Goal: Task Accomplishment & Management: Manage account settings

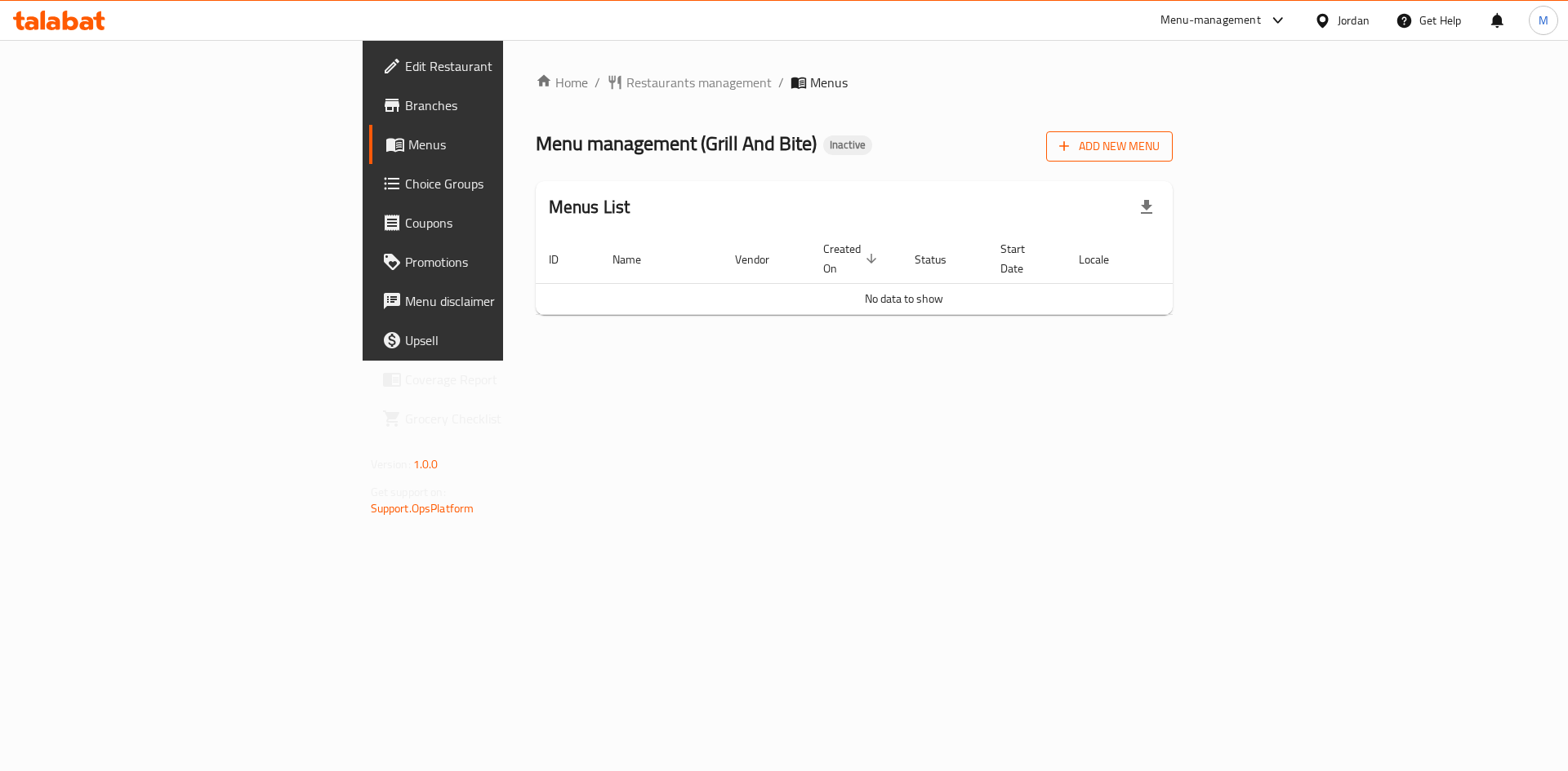
click at [1159, 140] on span "Add New Menu" at bounding box center [1109, 146] width 100 height 21
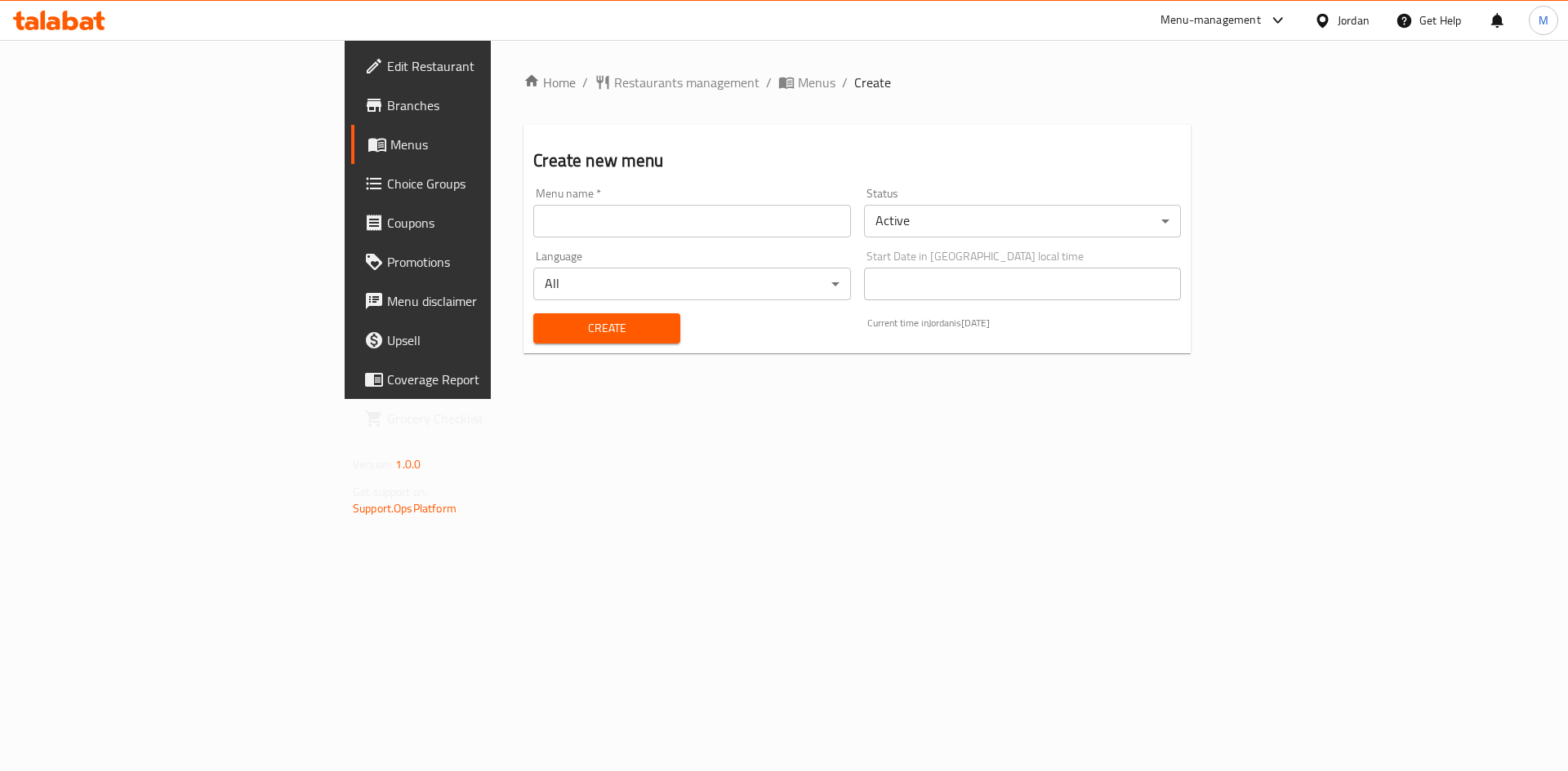
click at [663, 229] on input "text" at bounding box center [692, 221] width 317 height 32
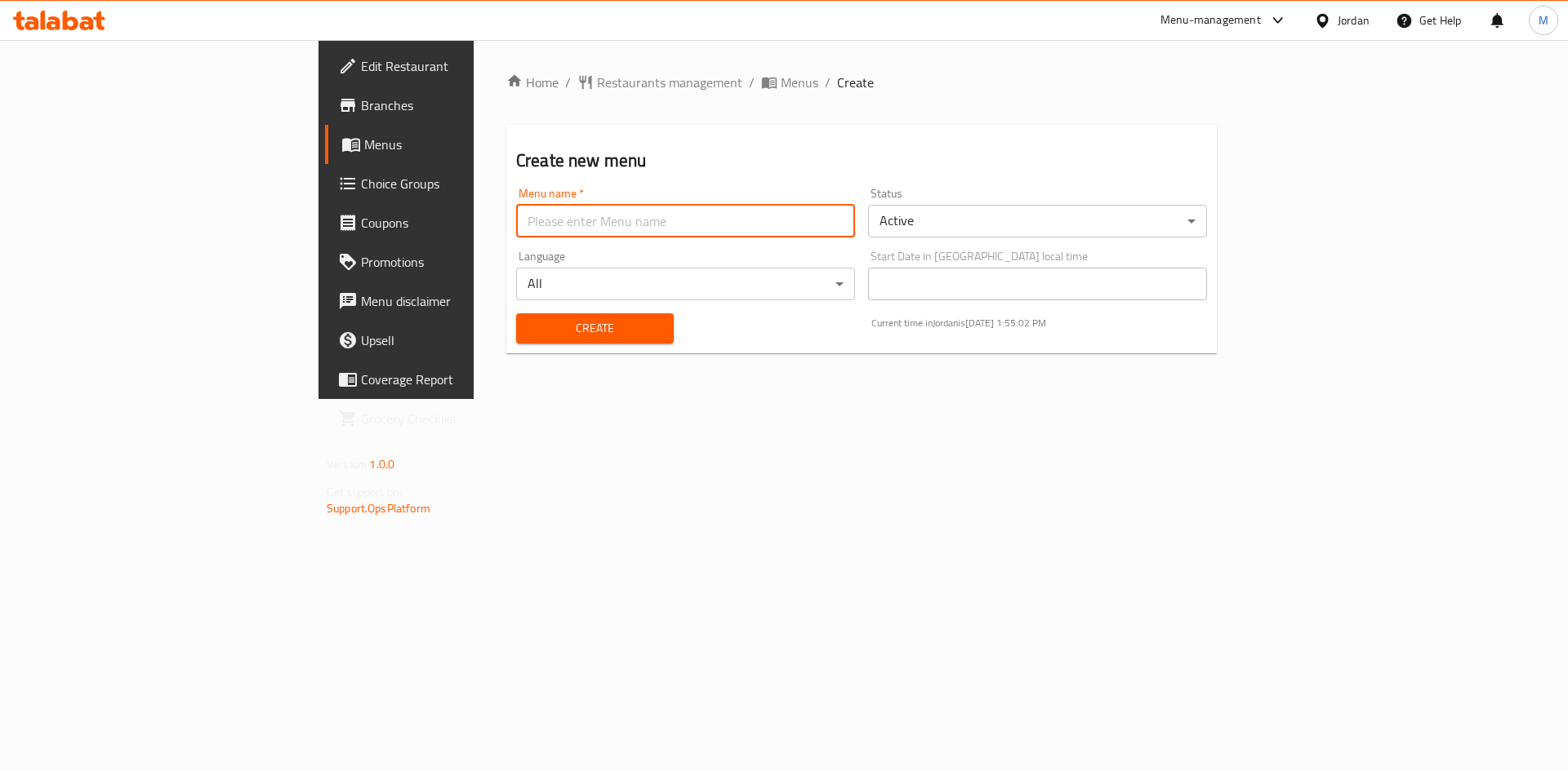
type input "new"
click at [506, 307] on div "Create" at bounding box center [595, 329] width 177 height 50
click at [530, 319] on span "Create" at bounding box center [595, 328] width 132 height 21
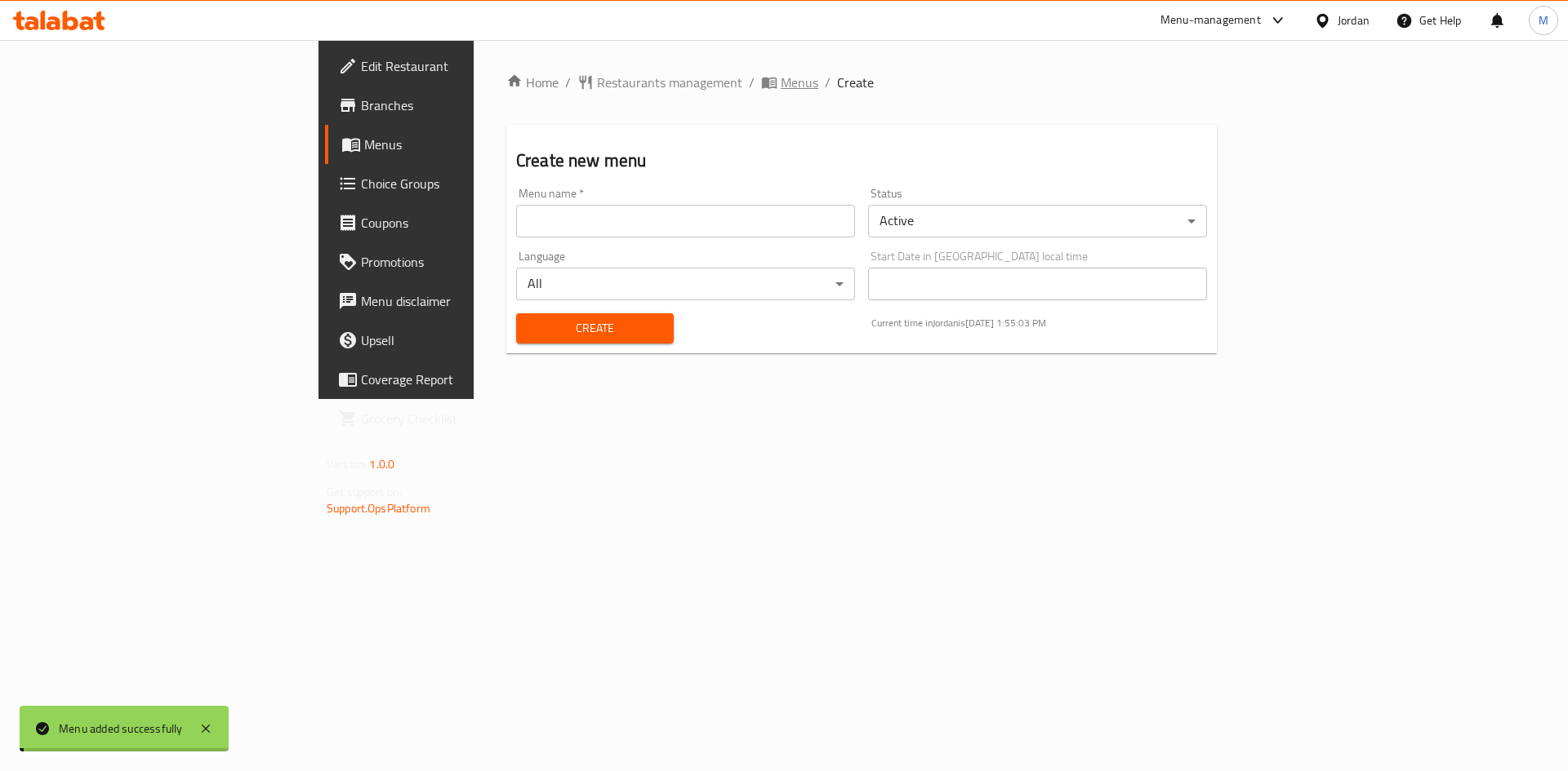
click at [780, 80] on span "Menus" at bounding box center [799, 82] width 38 height 20
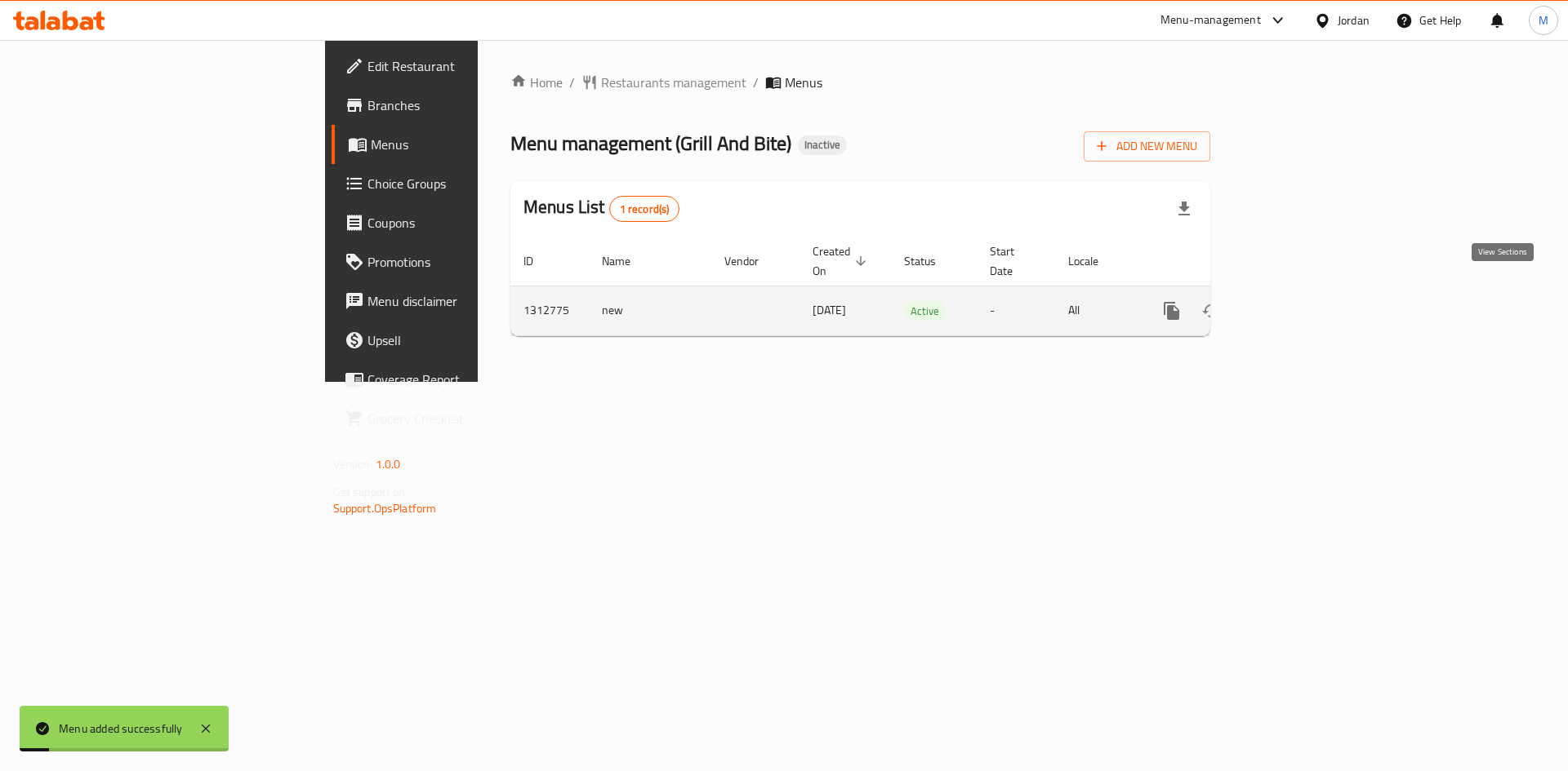
click at [1309, 291] on link "enhanced table" at bounding box center [1289, 311] width 39 height 39
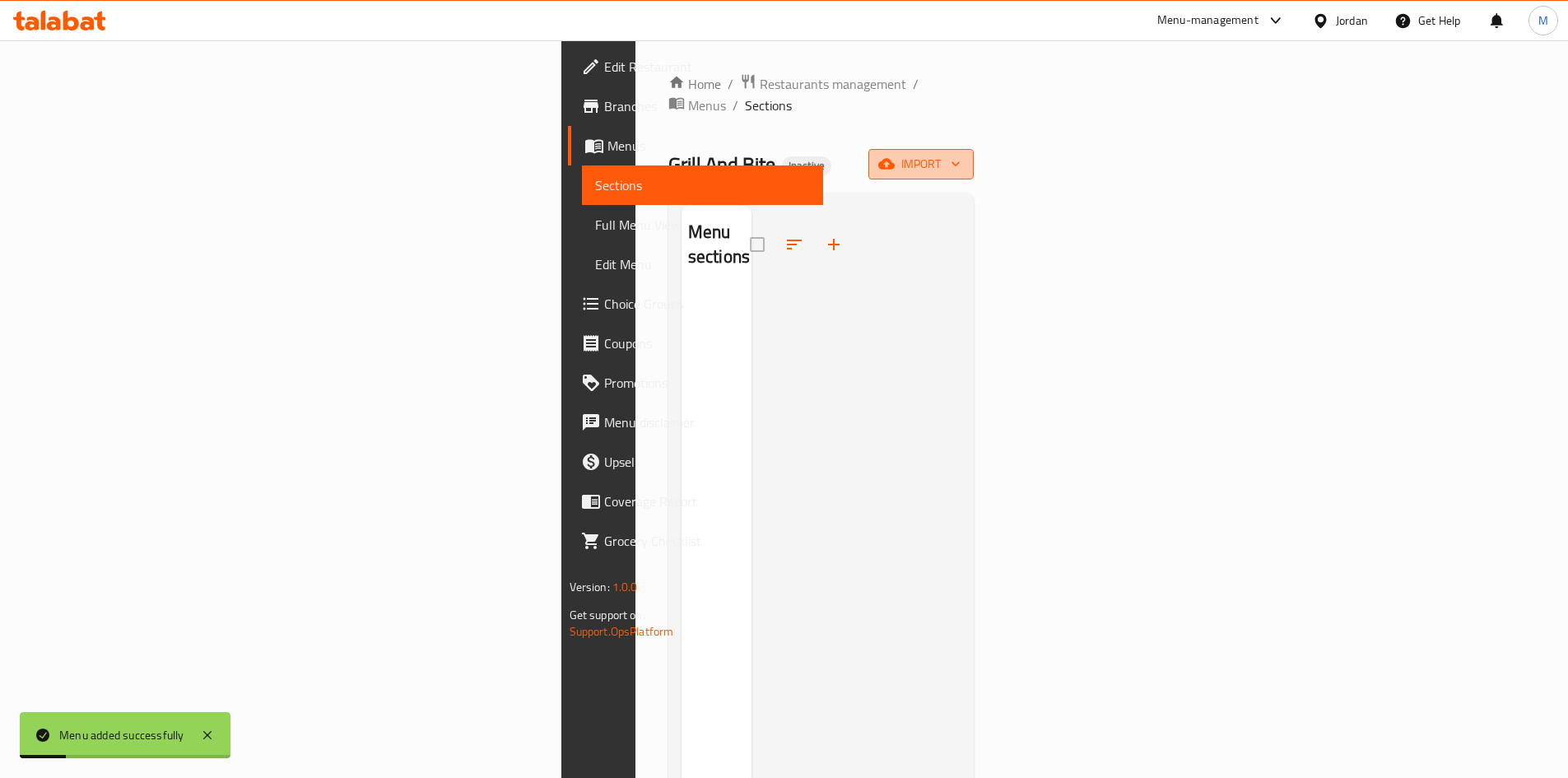
click at [961, 154] on span "import" at bounding box center [921, 164] width 79 height 21
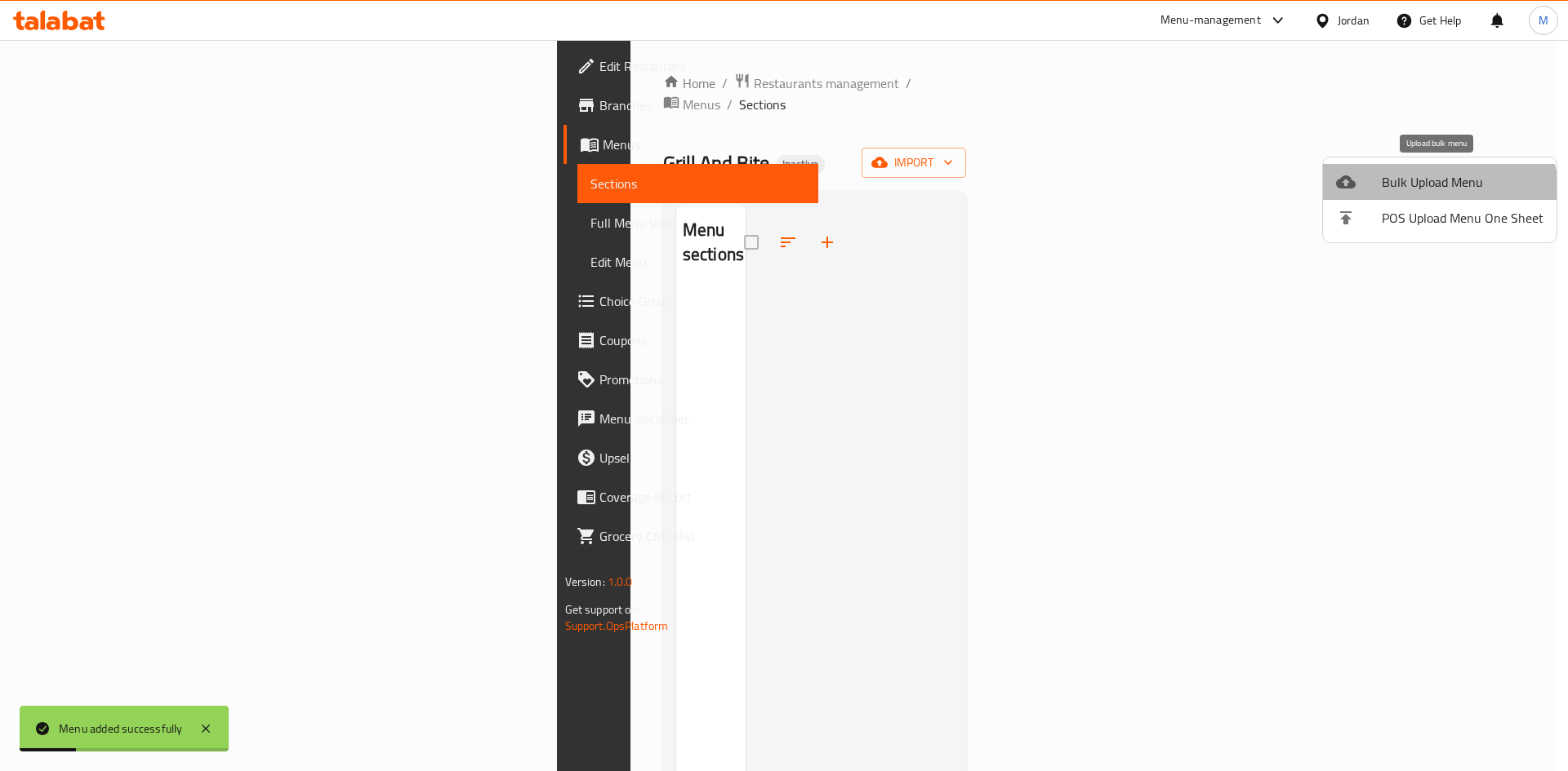
click at [1413, 198] on li "Bulk Upload Menu" at bounding box center [1440, 182] width 234 height 36
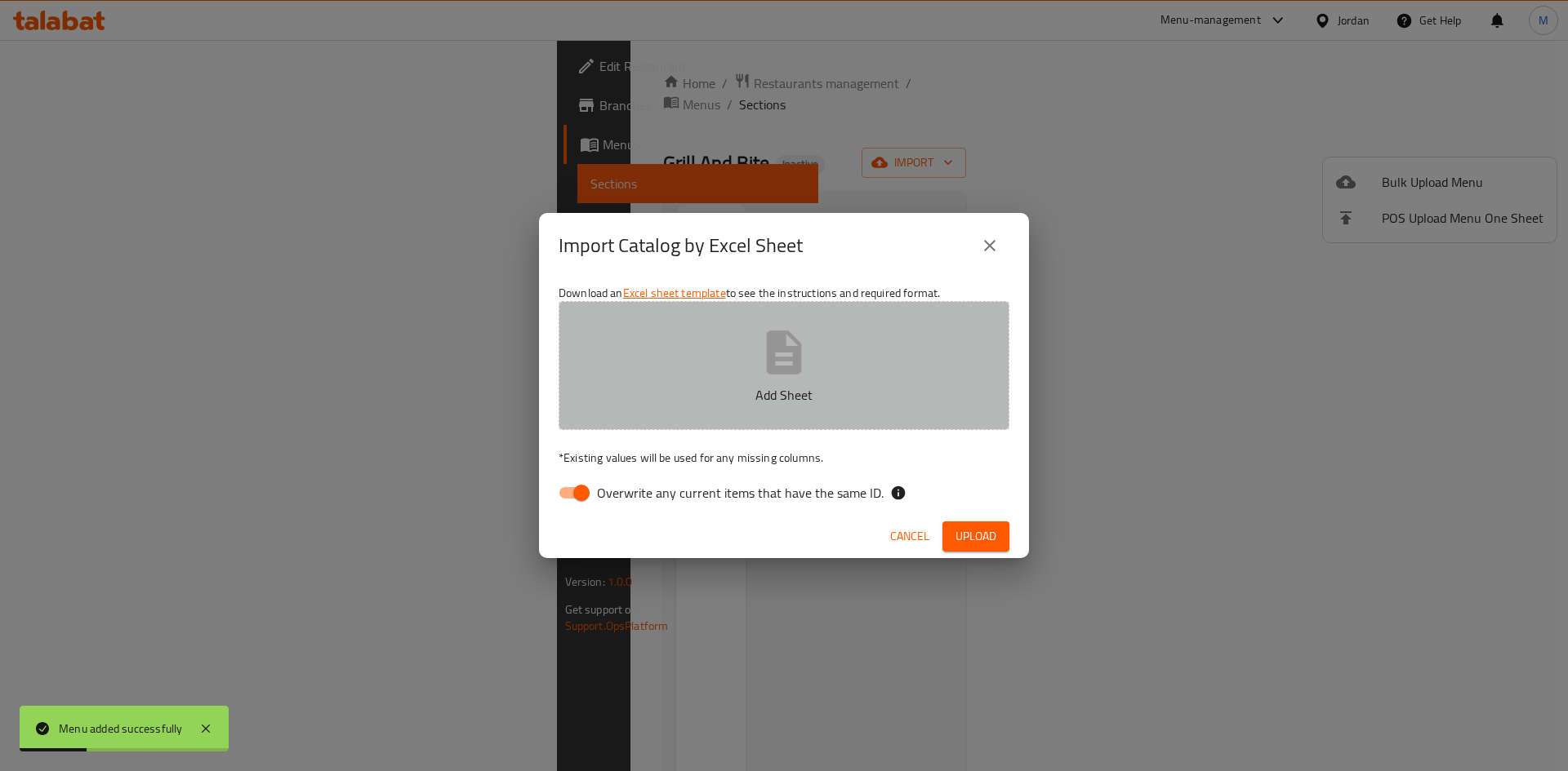
click at [646, 392] on p "Add Sheet" at bounding box center [784, 395] width 401 height 20
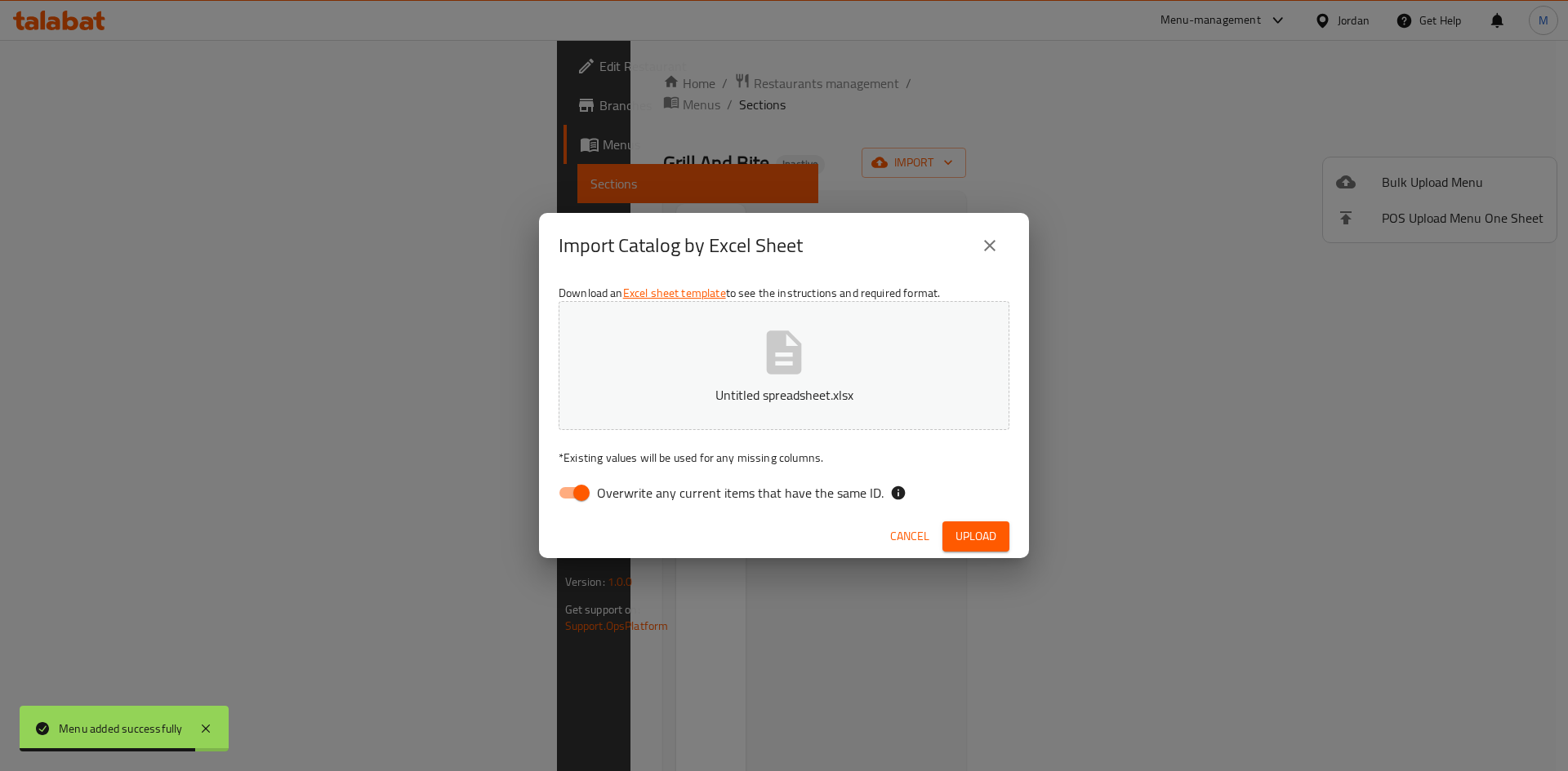
click at [767, 501] on span "Overwrite any current items that have the same ID." at bounding box center [740, 493] width 287 height 20
click at [628, 501] on input "Overwrite any current items that have the same ID." at bounding box center [582, 493] width 93 height 31
checkbox input "false"
click at [973, 542] on span "Upload" at bounding box center [976, 536] width 41 height 21
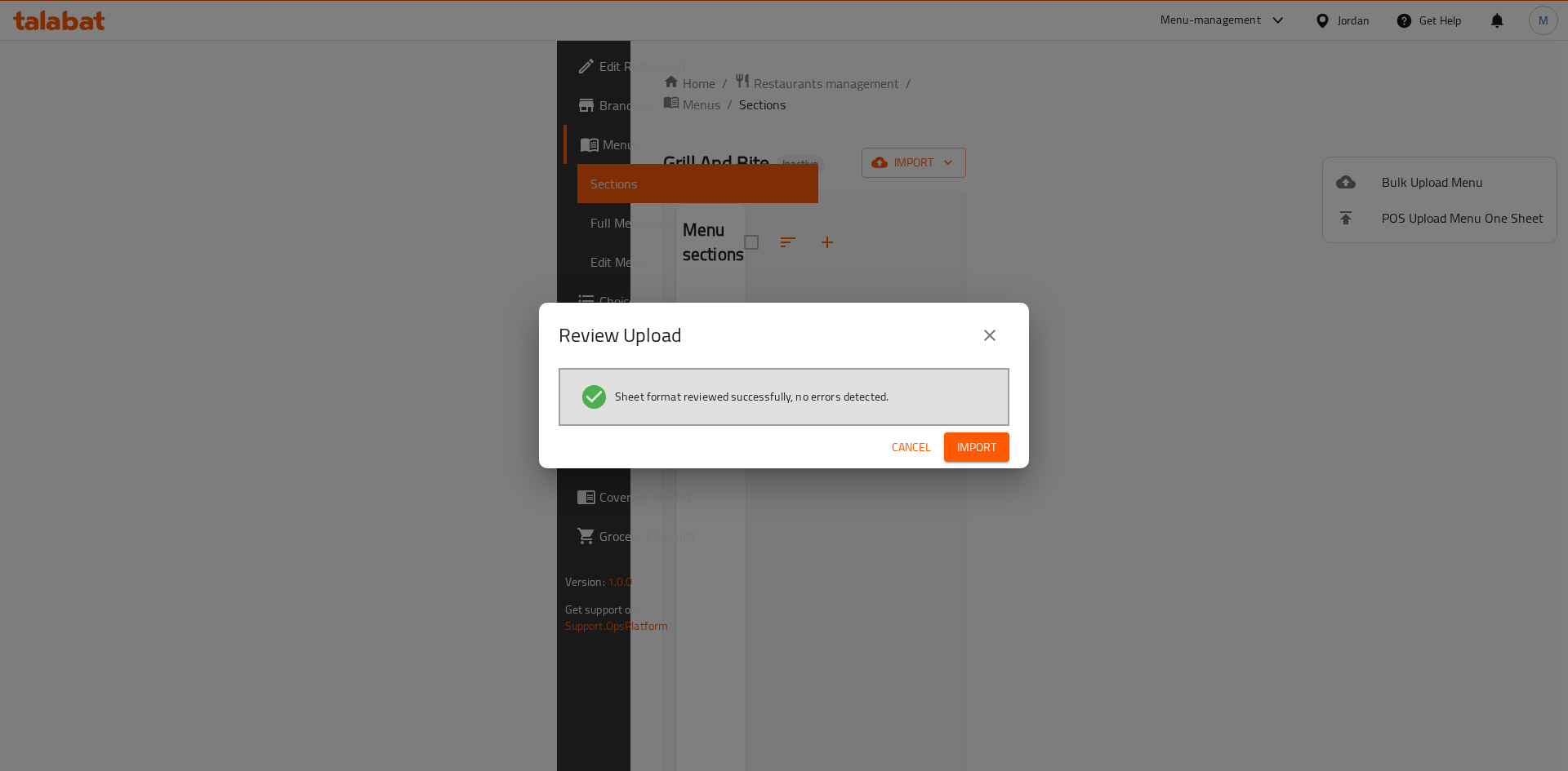
click at [962, 466] on div "Cancel Import" at bounding box center [784, 448] width 490 height 43
click at [968, 453] on span "Import" at bounding box center [977, 448] width 39 height 21
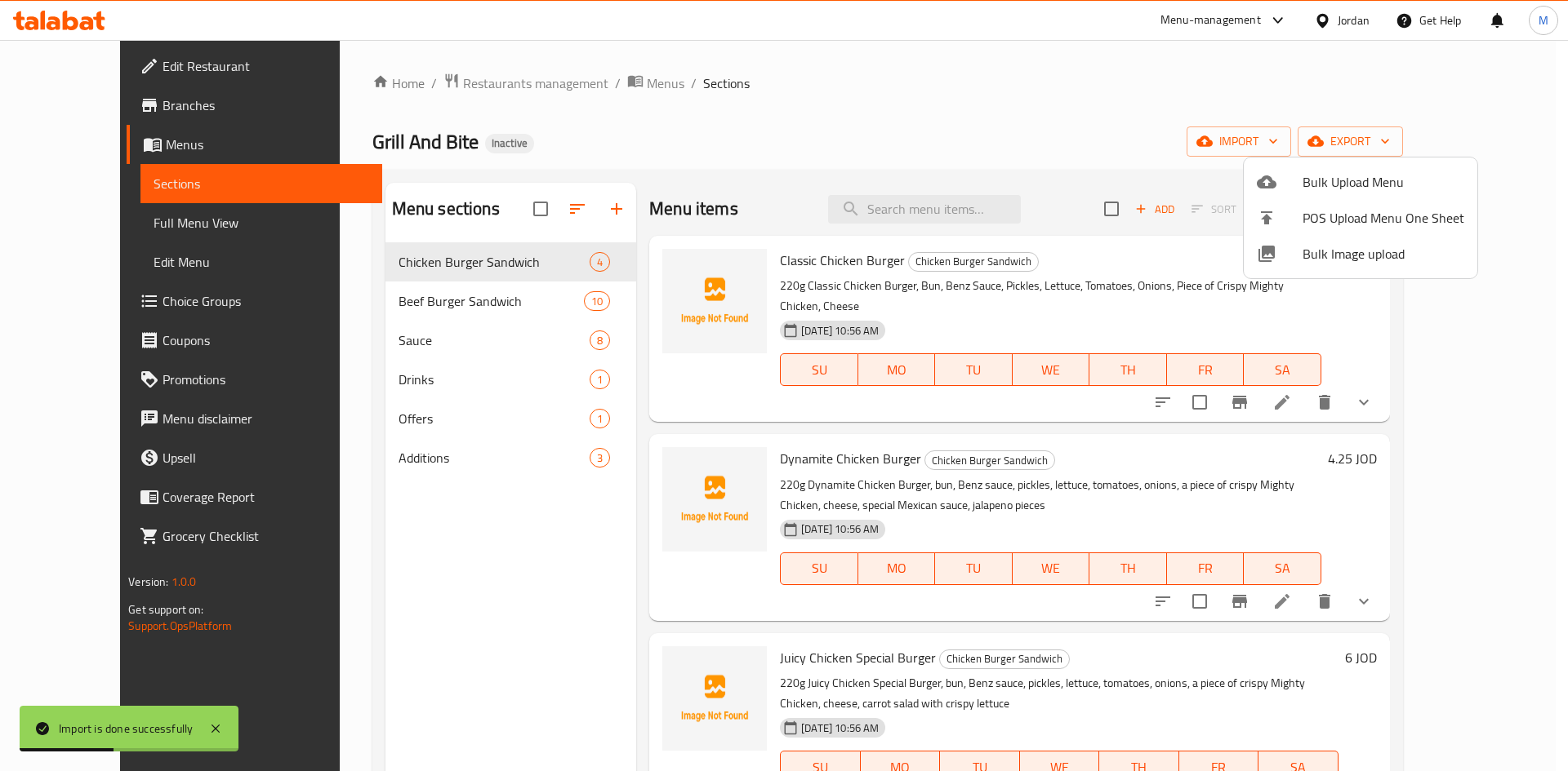
click at [76, 218] on div at bounding box center [784, 385] width 1568 height 771
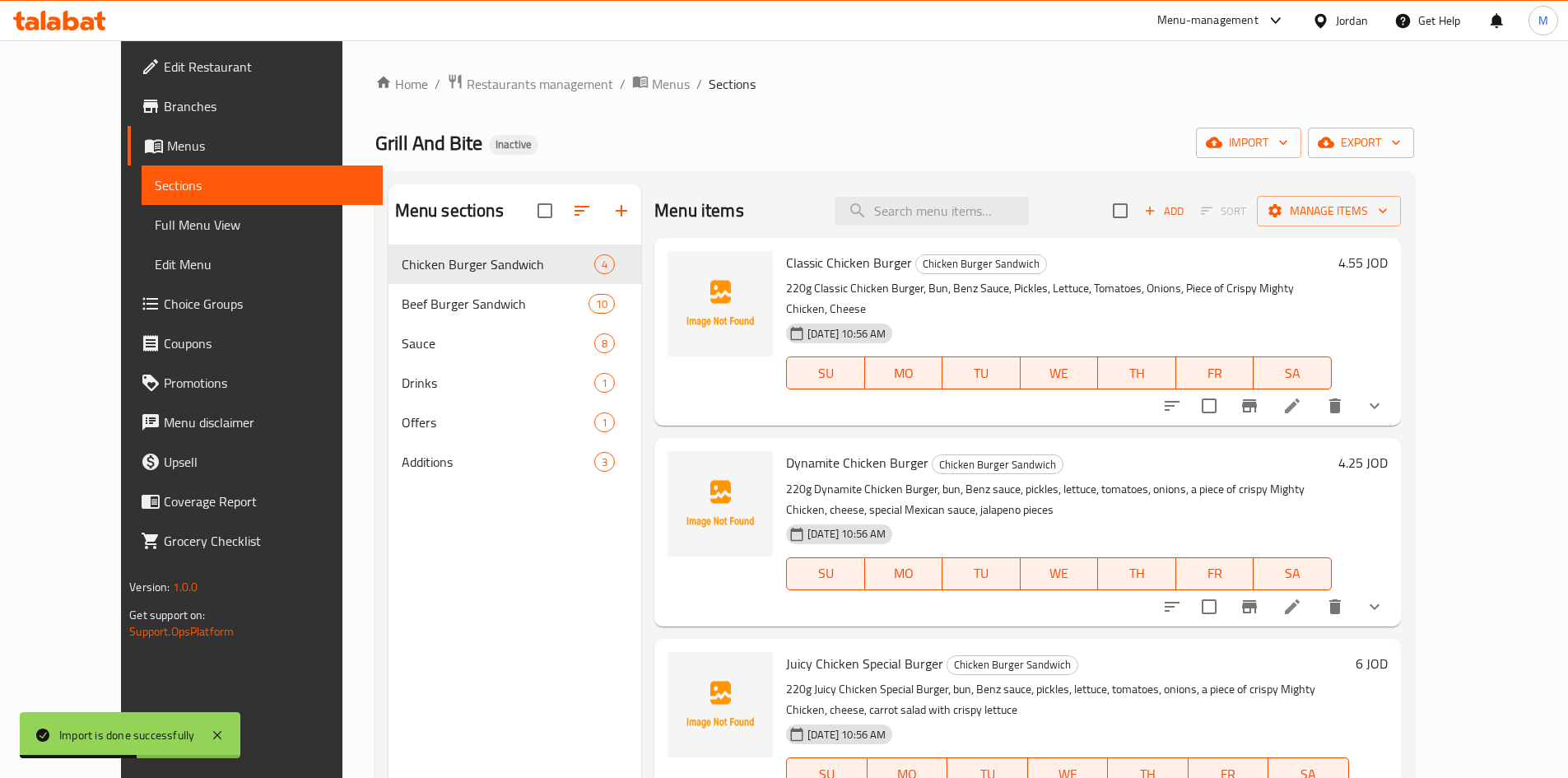
drag, startPoint x: 77, startPoint y: 220, endPoint x: 56, endPoint y: 214, distance: 21.8
click at [154, 220] on span "Full Menu View" at bounding box center [262, 225] width 215 height 20
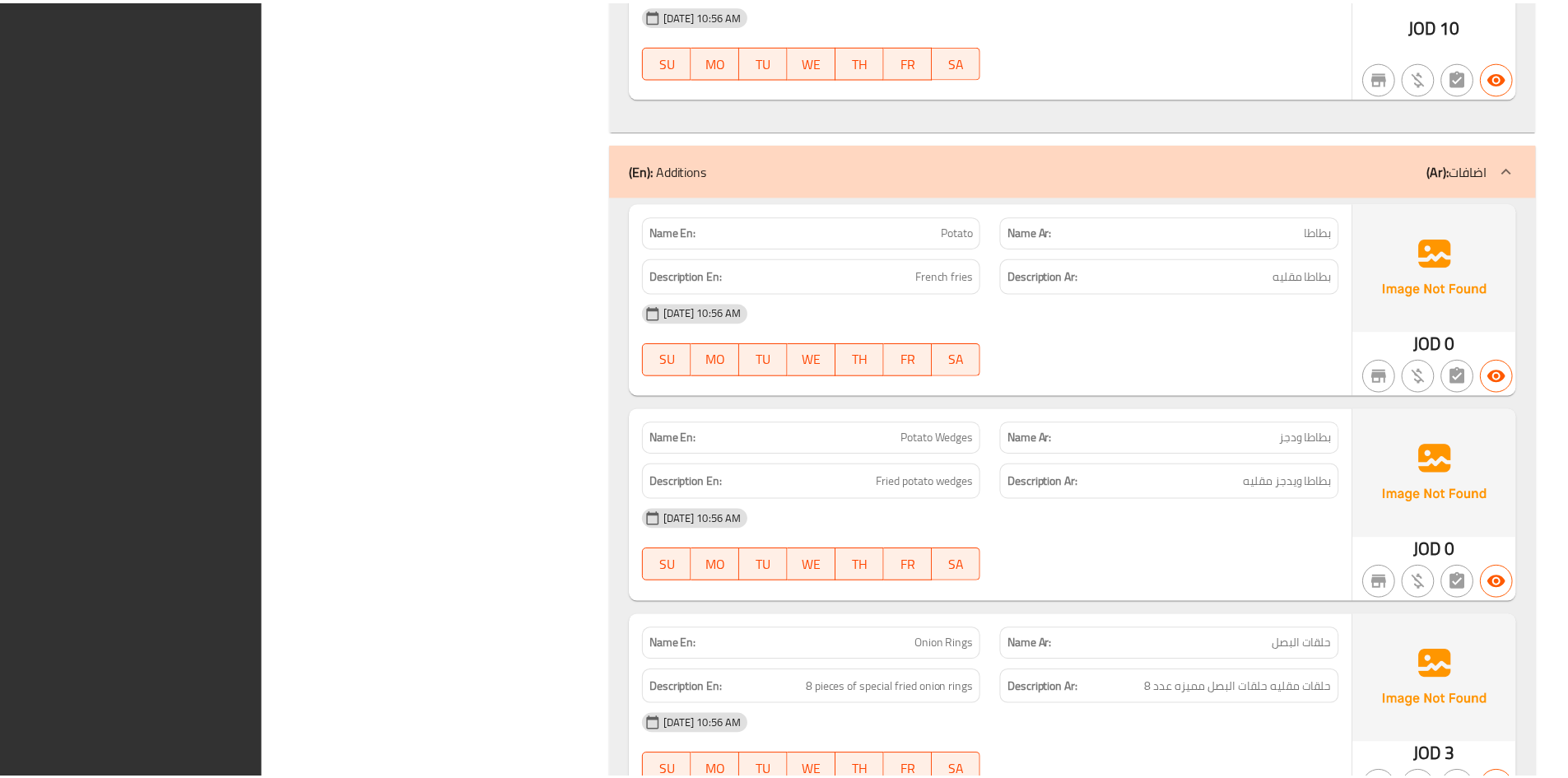
scroll to position [7389, 0]
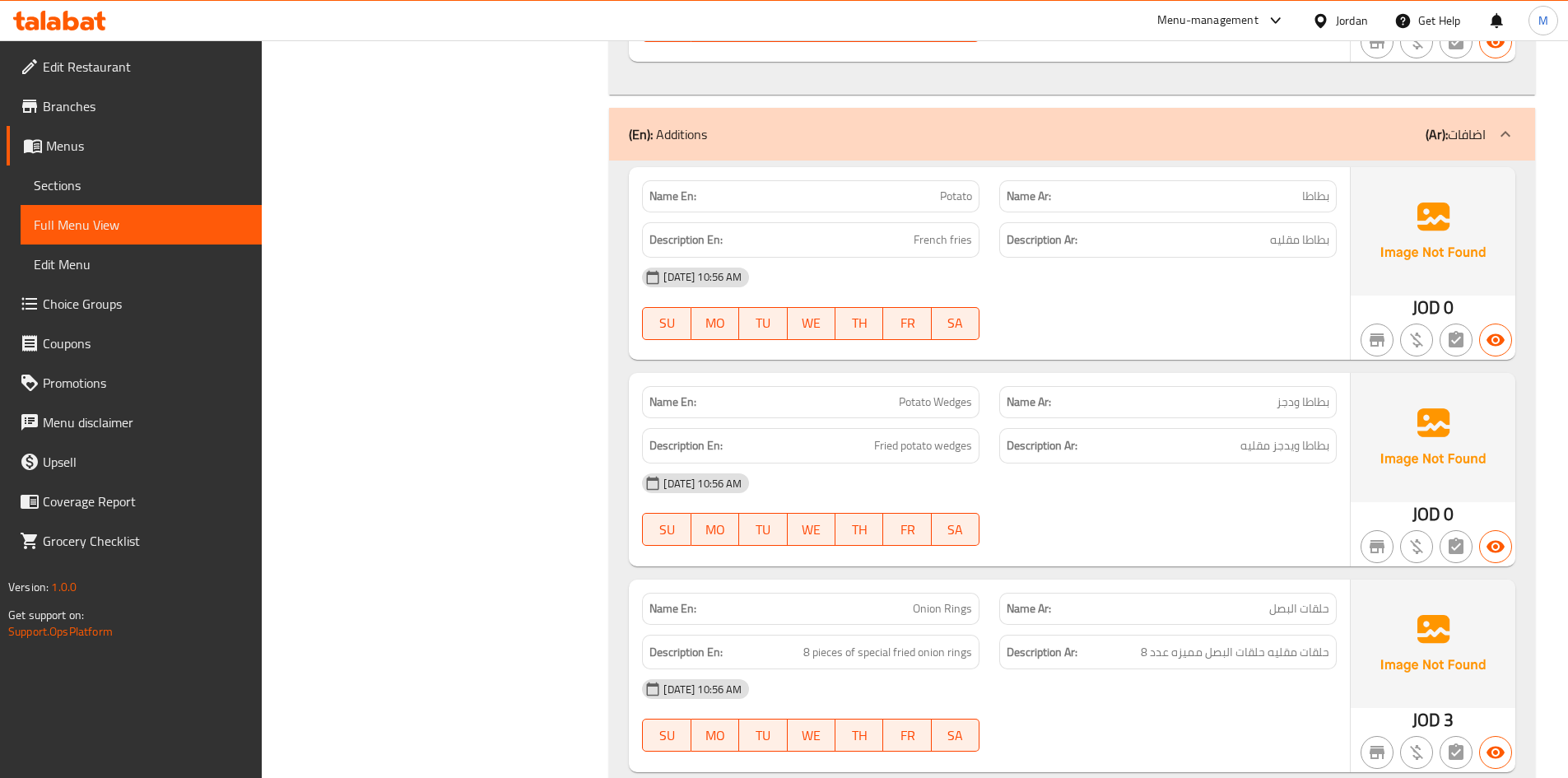
click at [1185, 19] on div "Menu-management" at bounding box center [1209, 21] width 101 height 20
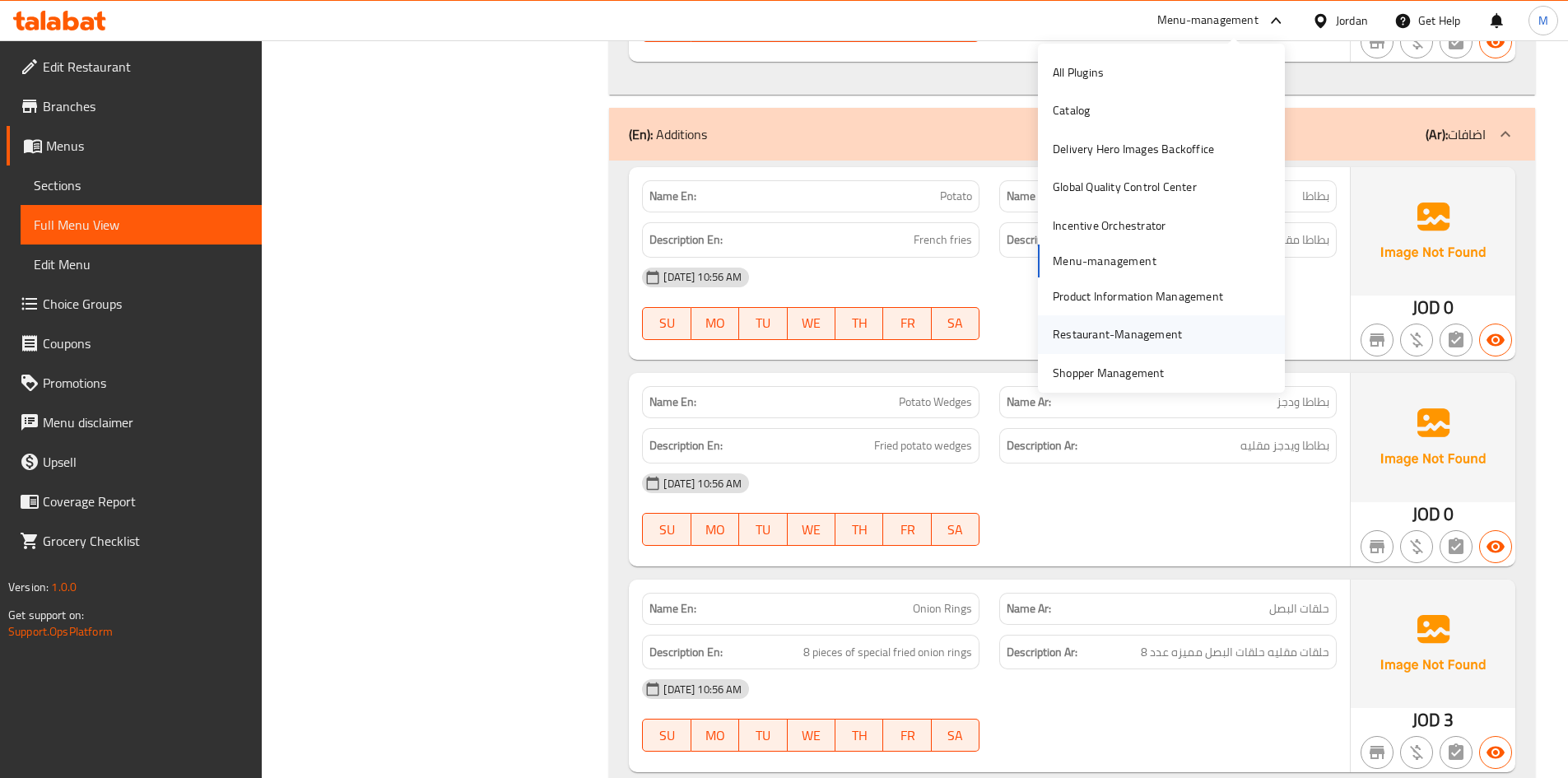
click at [1095, 333] on div "Restaurant-Management" at bounding box center [1117, 334] width 129 height 18
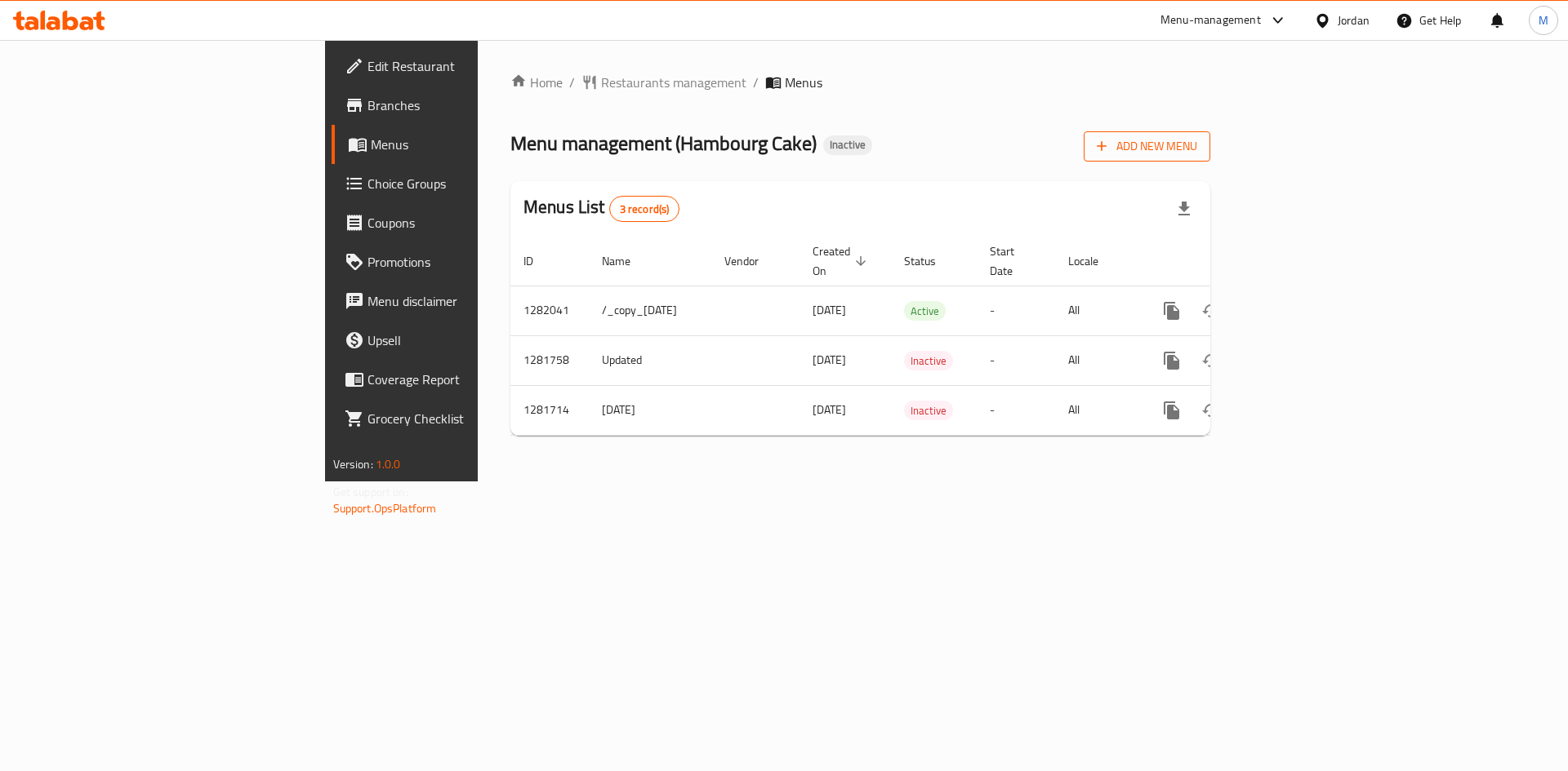
click at [1197, 147] on span "Add New Menu" at bounding box center [1147, 146] width 100 height 21
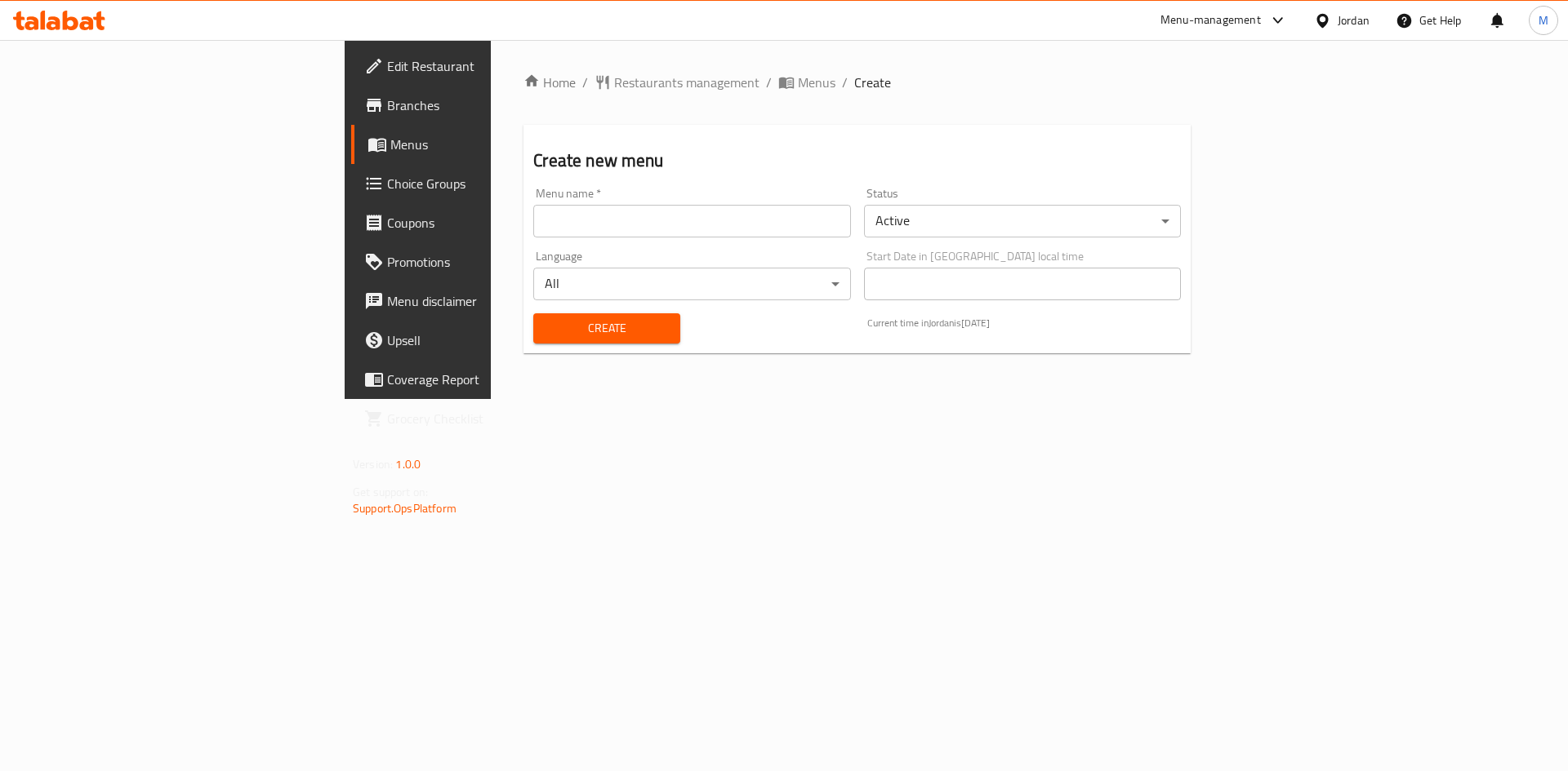
click at [614, 240] on div "Menu name   * Menu name *" at bounding box center [692, 212] width 330 height 63
click at [642, 229] on input "text" at bounding box center [692, 221] width 317 height 32
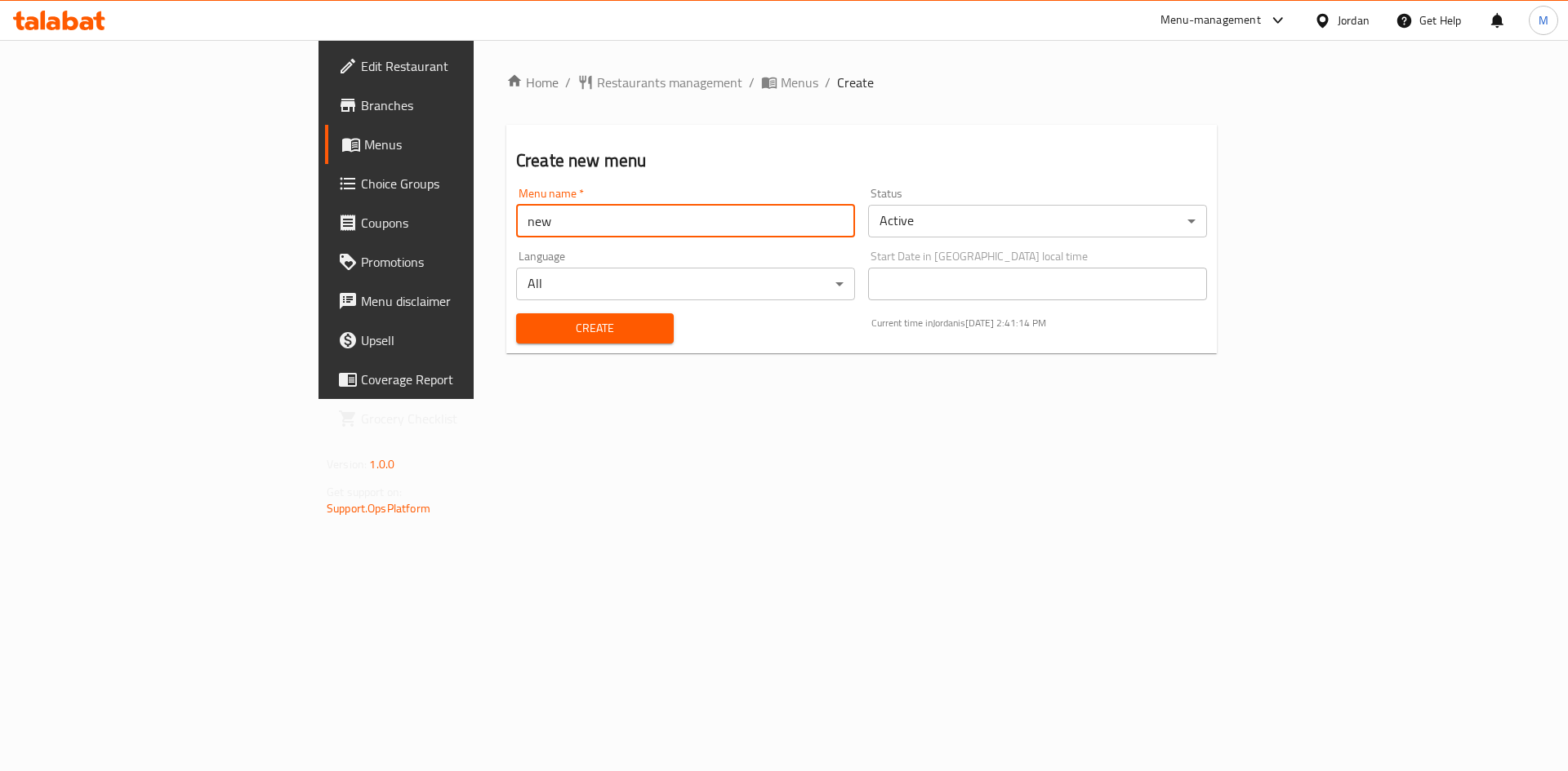
type input "new"
click at [516, 313] on button "Create" at bounding box center [595, 329] width 158 height 30
click at [780, 81] on span "Menus" at bounding box center [799, 82] width 38 height 20
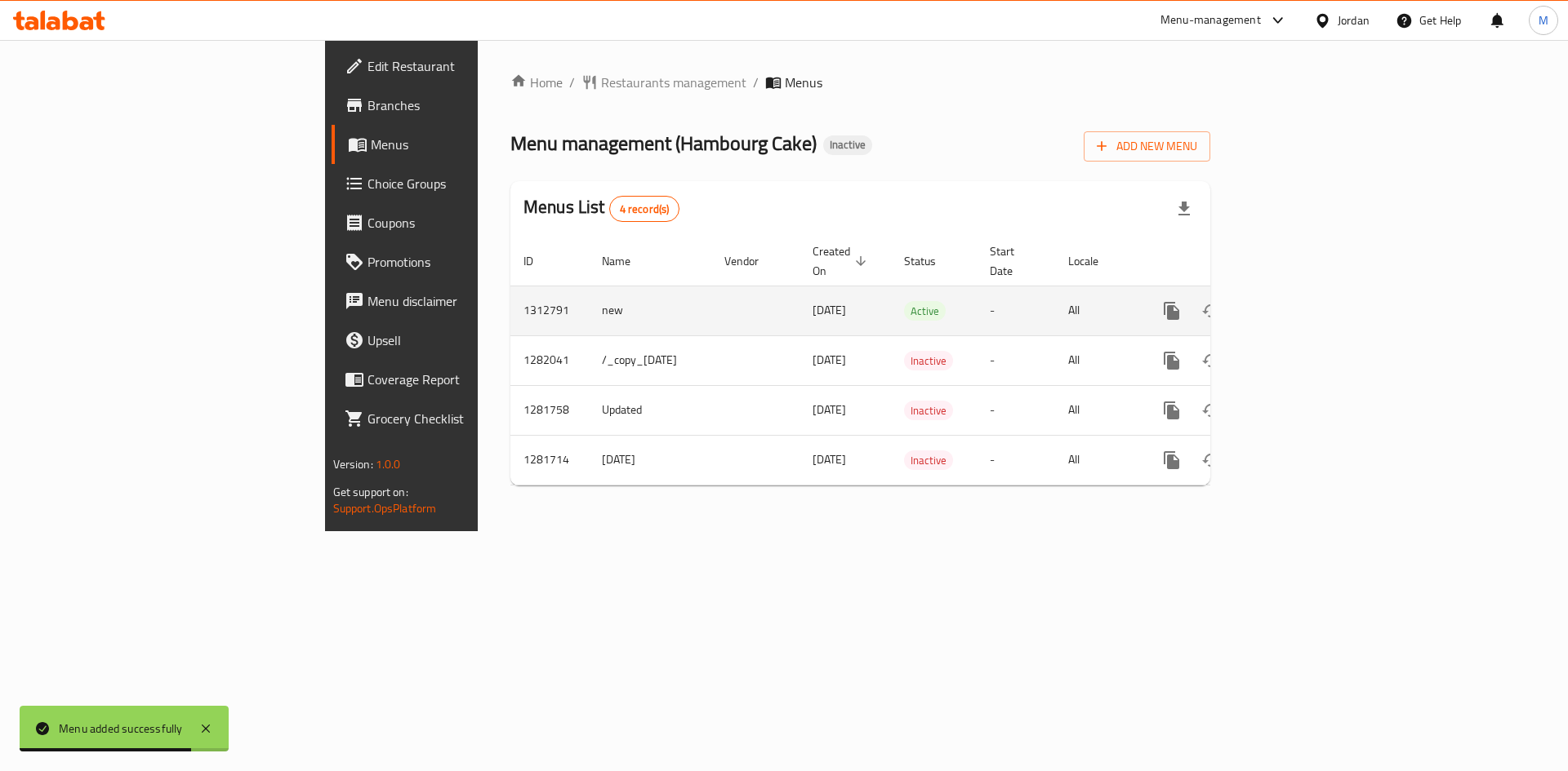
click at [1309, 296] on link "enhanced table" at bounding box center [1289, 311] width 39 height 39
